Goal: Find specific page/section: Find specific page/section

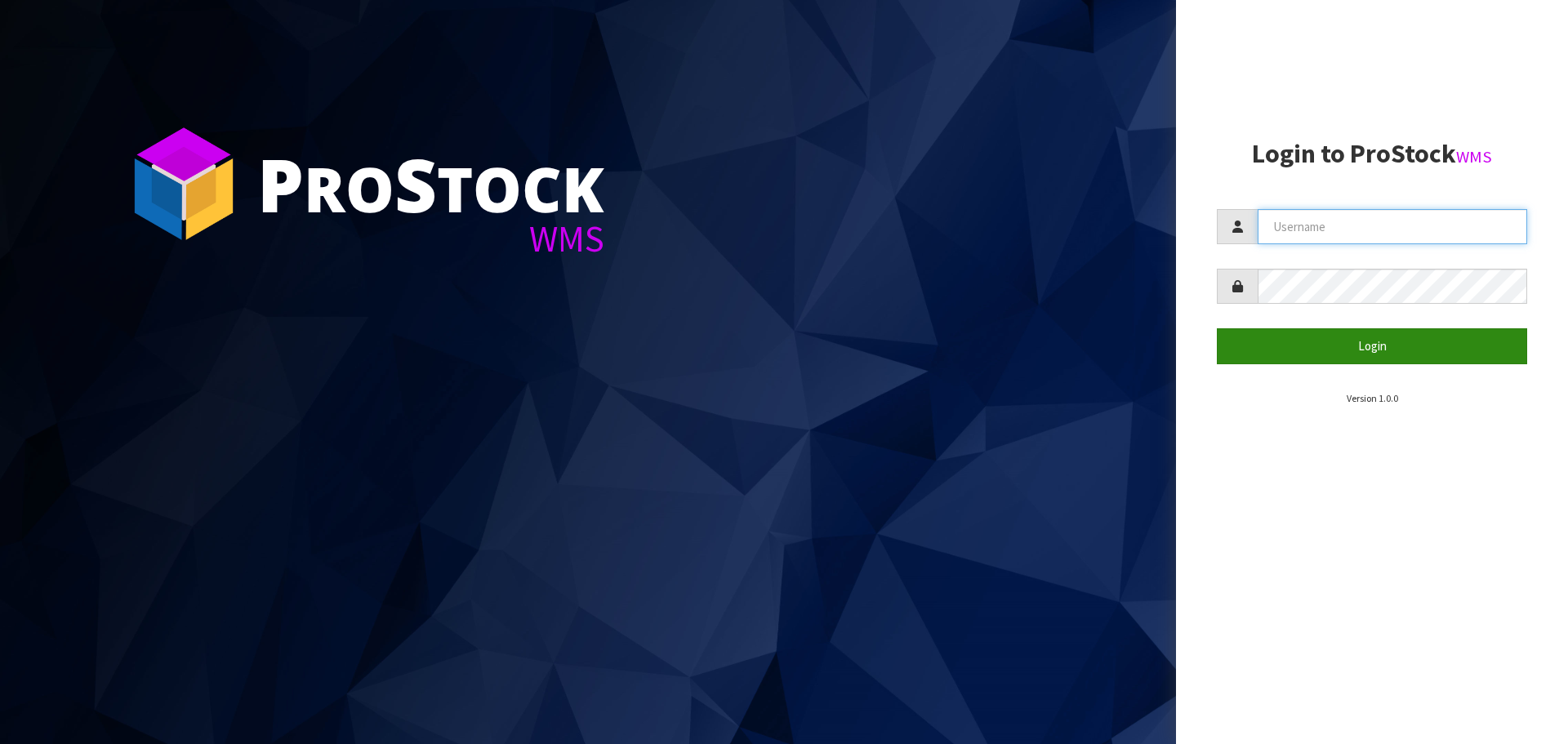
type input "[EMAIL_ADDRESS][DOMAIN_NAME]"
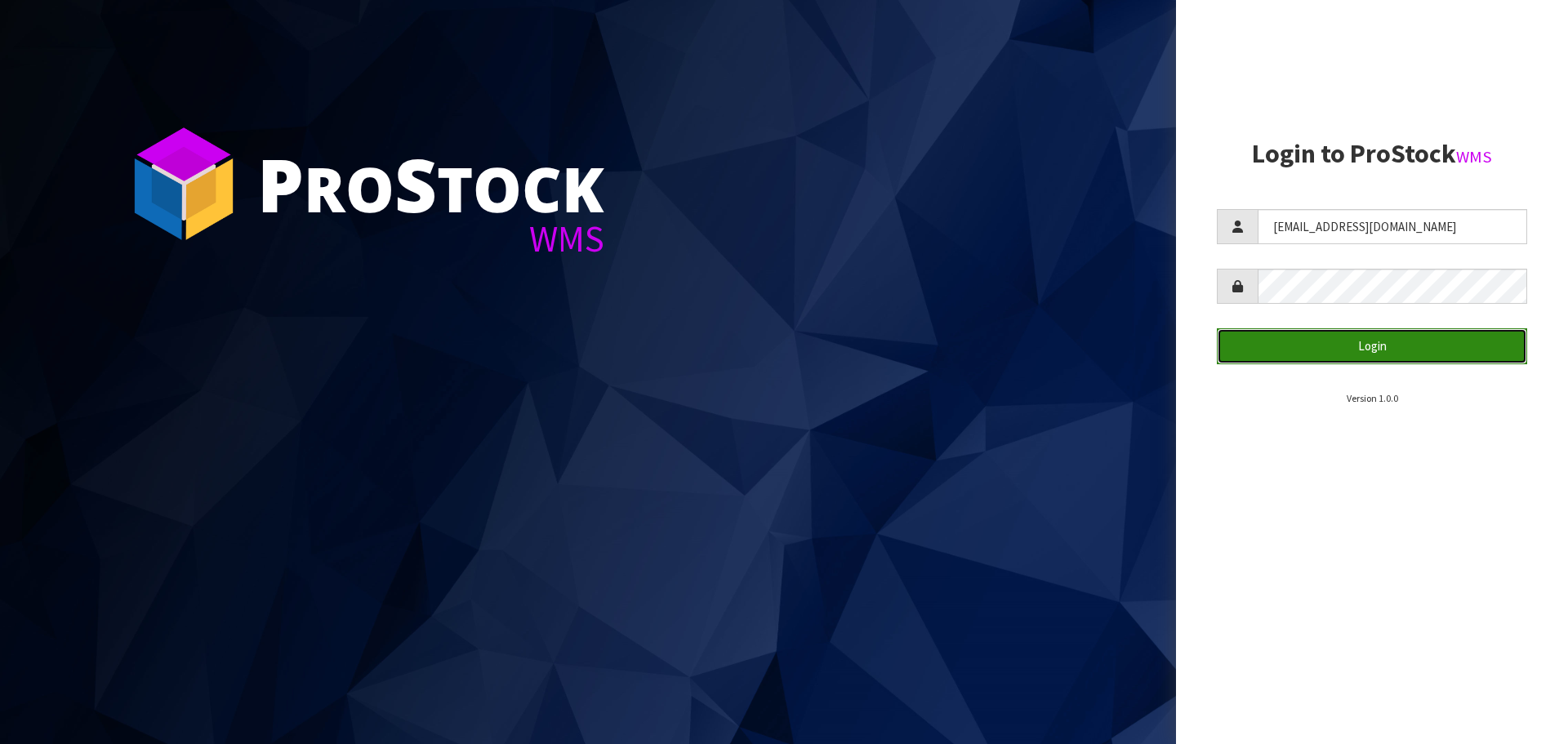
drag, startPoint x: 1366, startPoint y: 336, endPoint x: 1337, endPoint y: 346, distance: 30.7
click at [1364, 338] on button "Login" at bounding box center [1371, 345] width 311 height 35
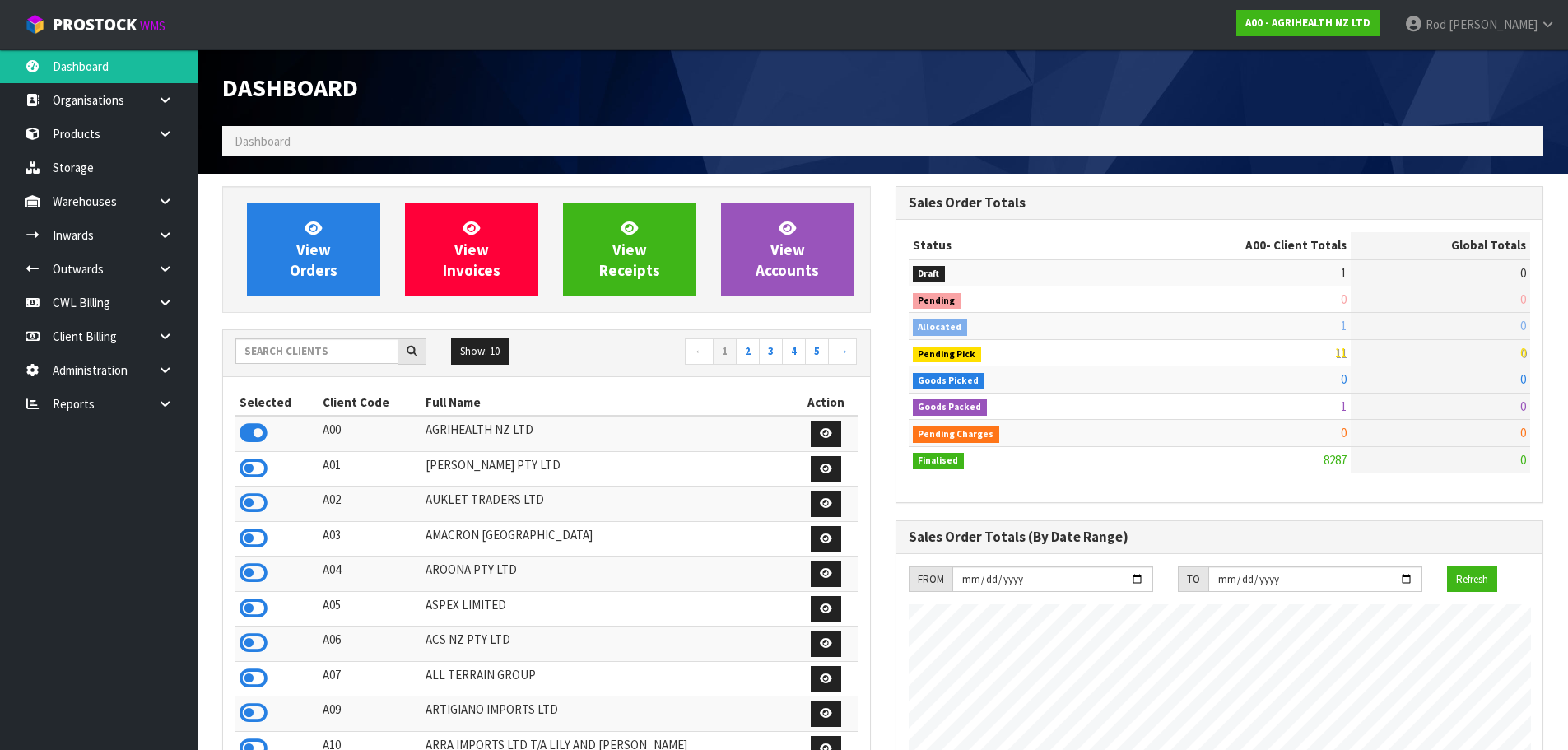
scroll to position [1247, 672]
click at [171, 402] on icon at bounding box center [165, 403] width 16 height 12
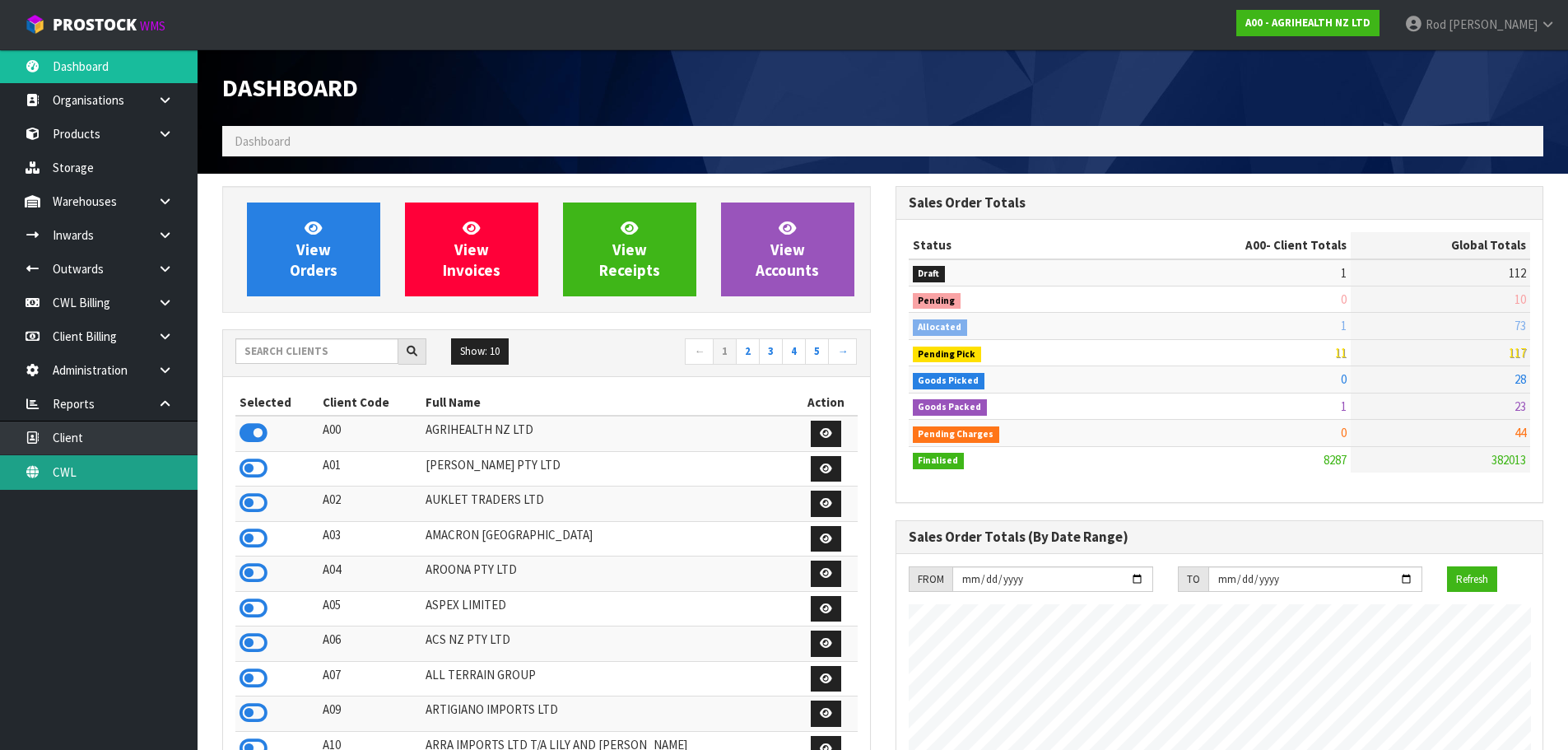
click at [75, 465] on link "CWL" at bounding box center [98, 472] width 198 height 34
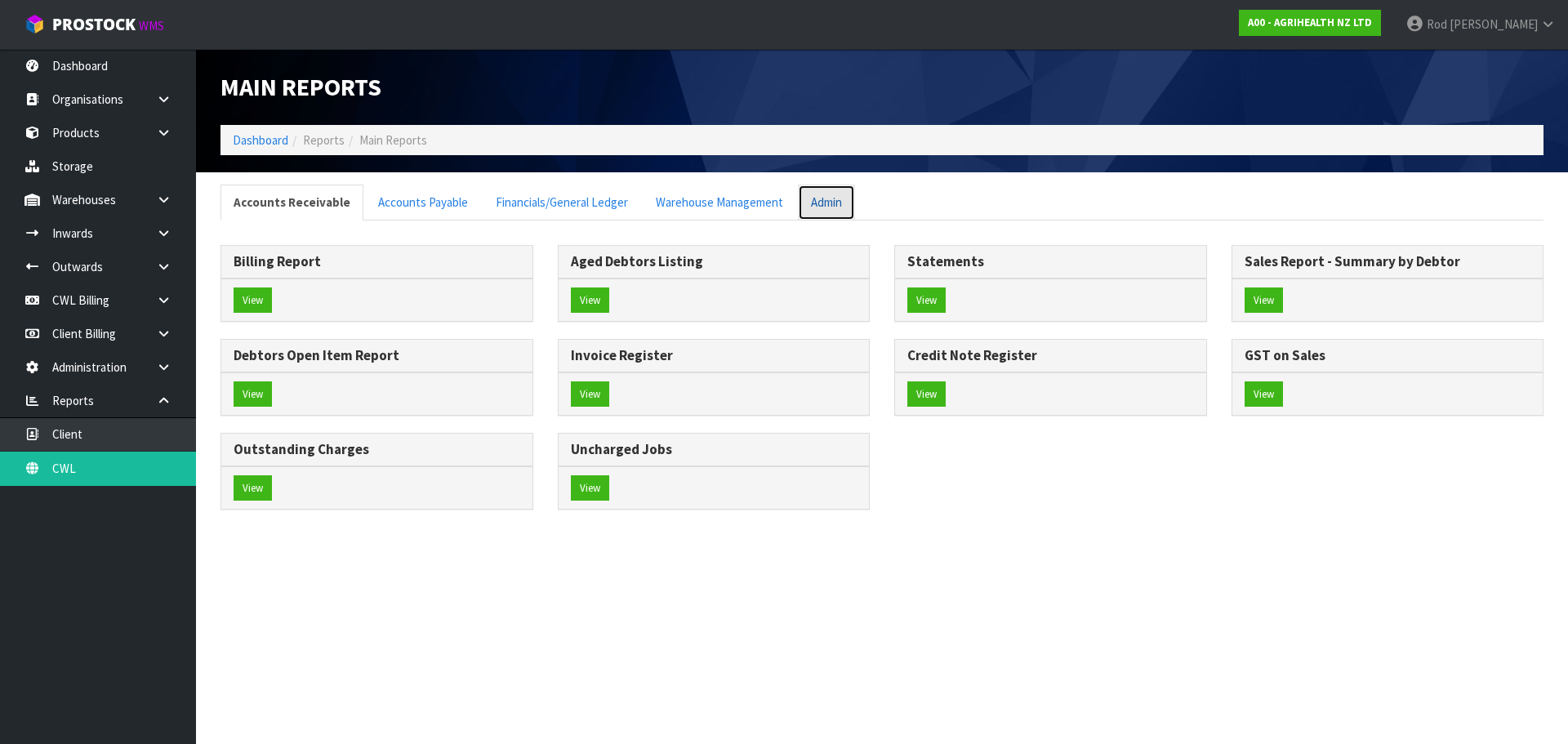
click at [824, 200] on link "Admin" at bounding box center [826, 202] width 57 height 35
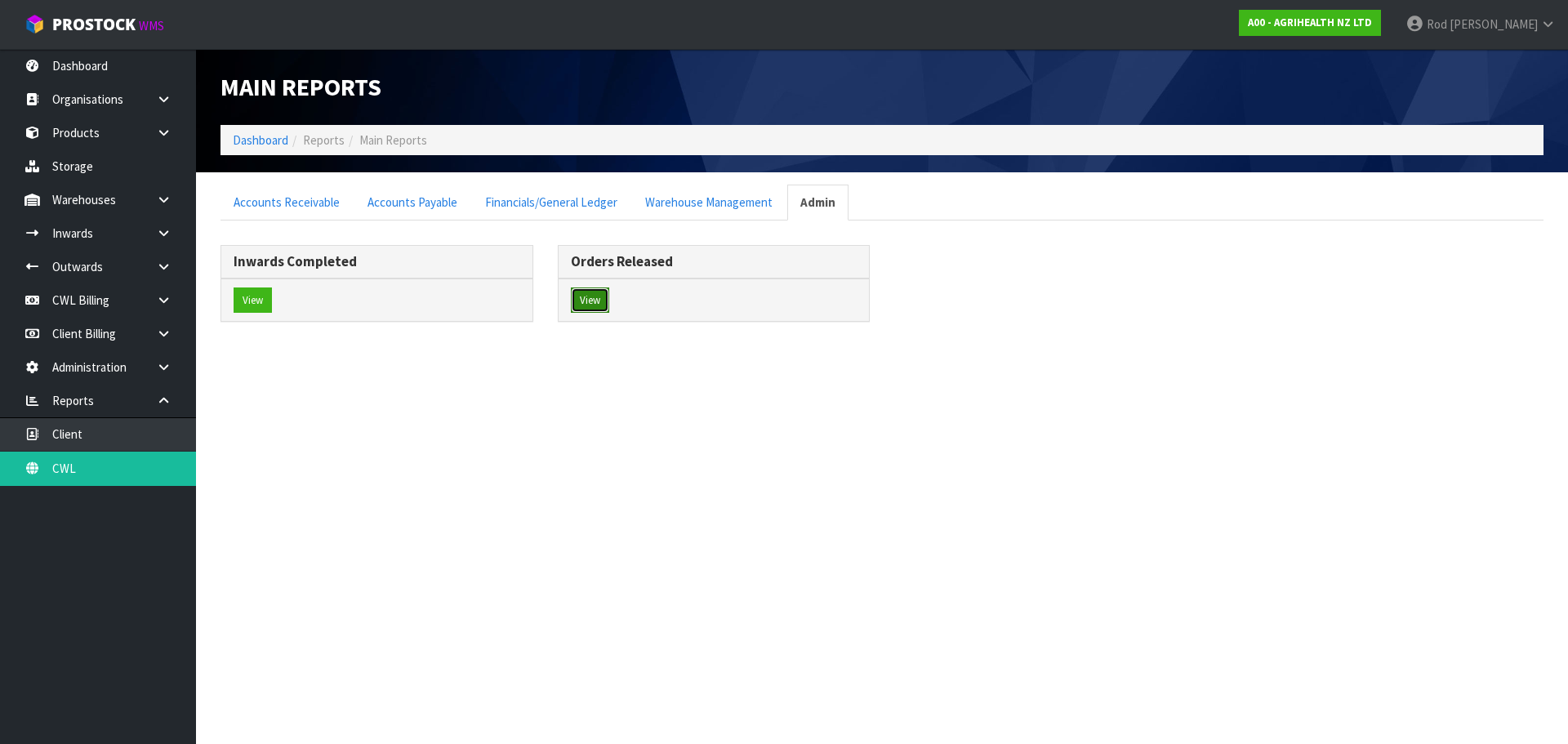
click at [601, 300] on button "View" at bounding box center [589, 300] width 38 height 26
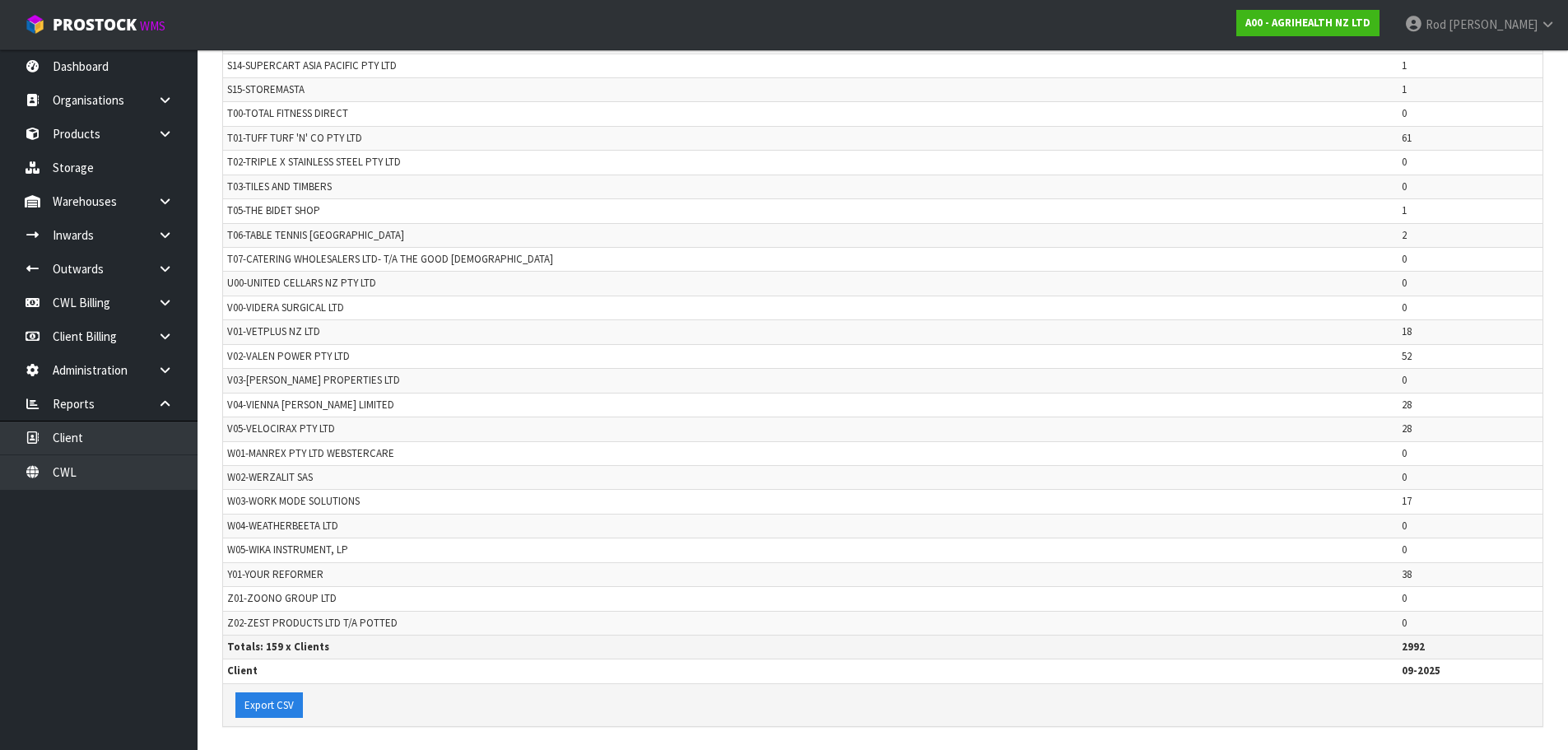
scroll to position [3875, 0]
